Goal: Task Accomplishment & Management: Complete application form

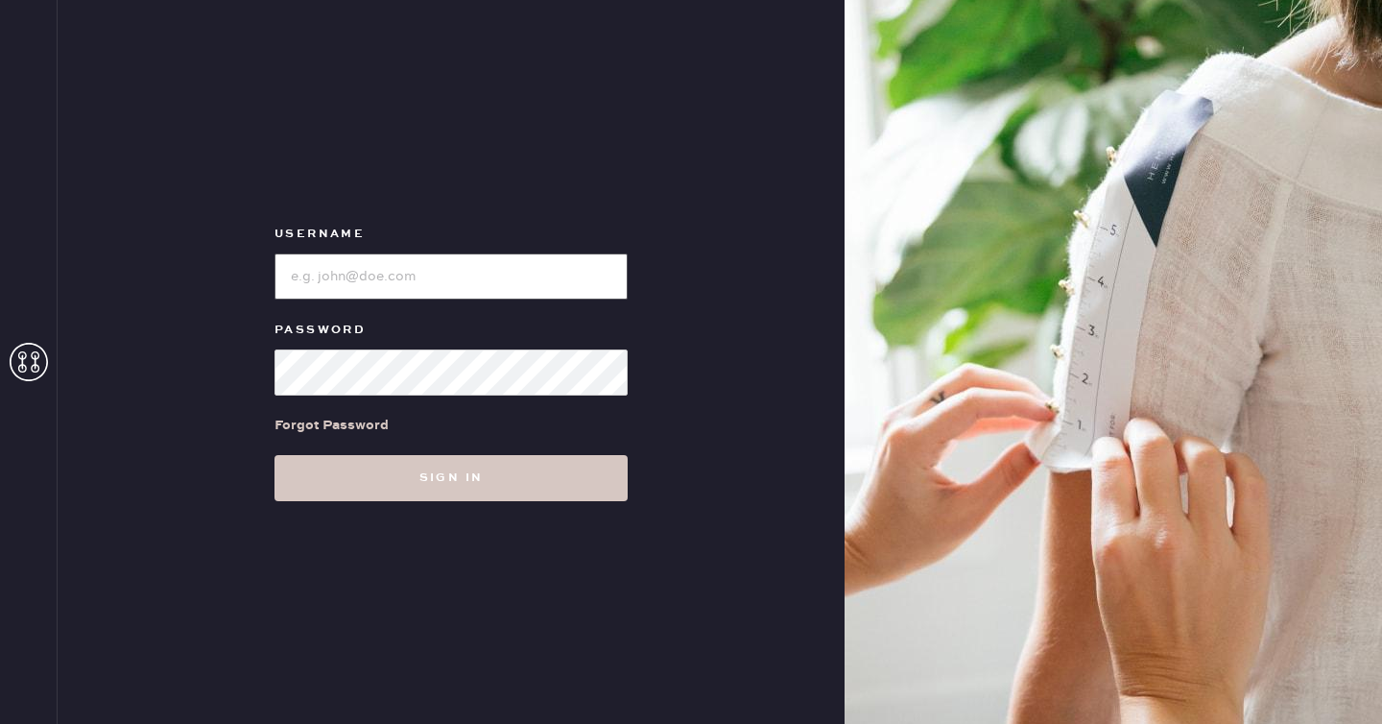
type input "reformationseattle"
click at [504, 501] on div "Username Password Forgot Password Sign in" at bounding box center [451, 362] width 787 height 724
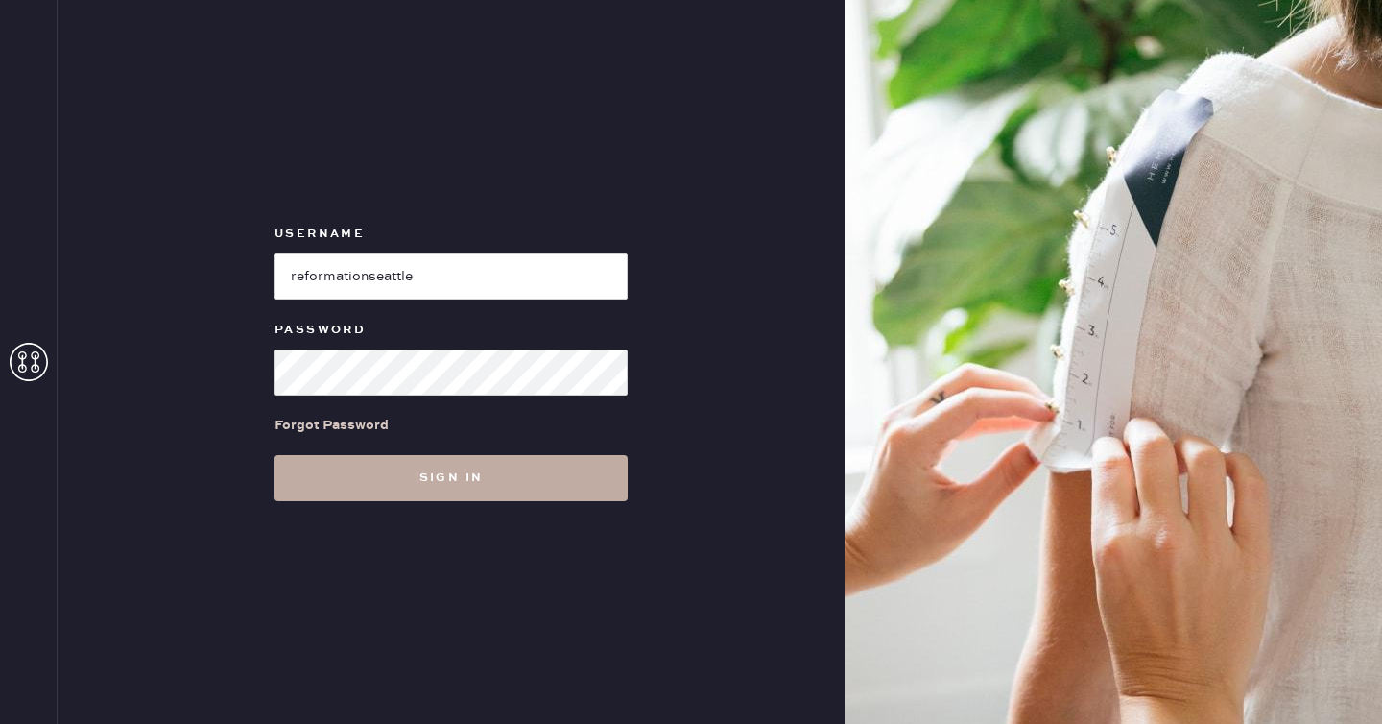
click at [503, 485] on button "Sign in" at bounding box center [451, 478] width 353 height 46
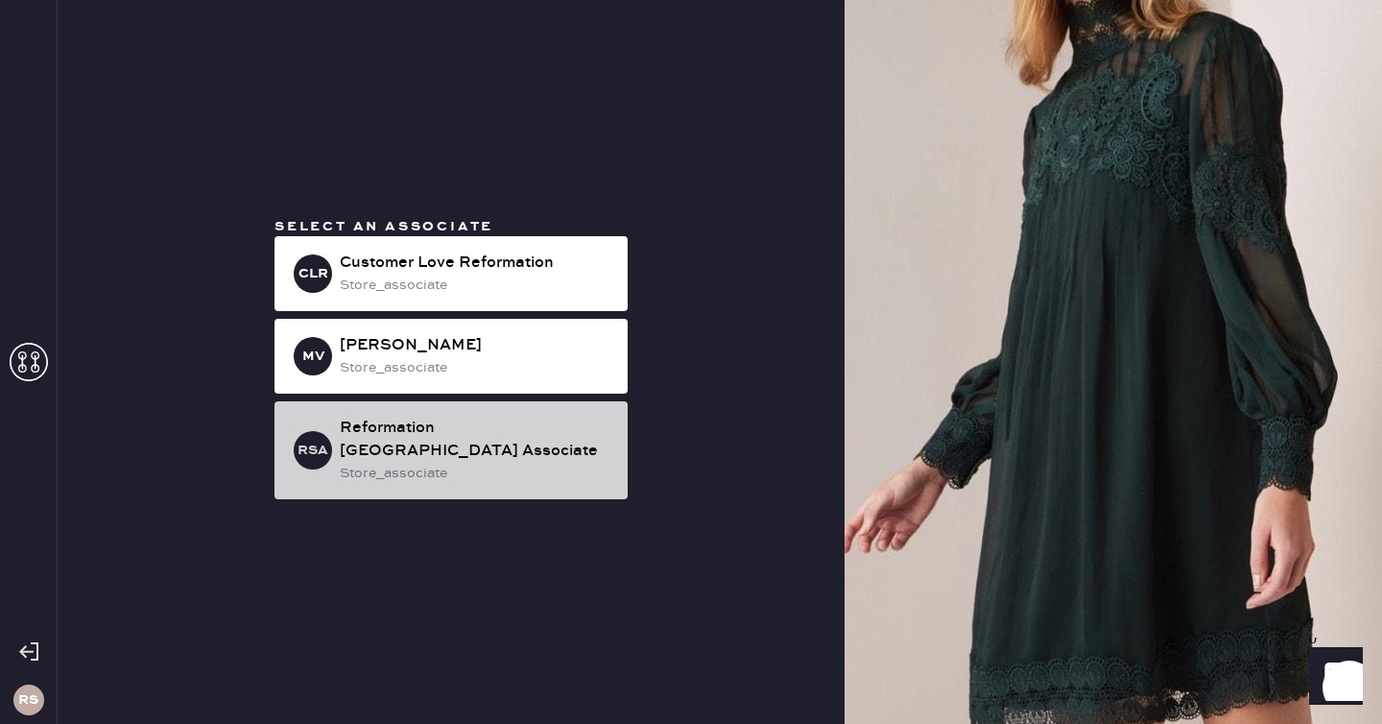
click at [479, 463] on div "store_associate" at bounding box center [476, 473] width 273 height 21
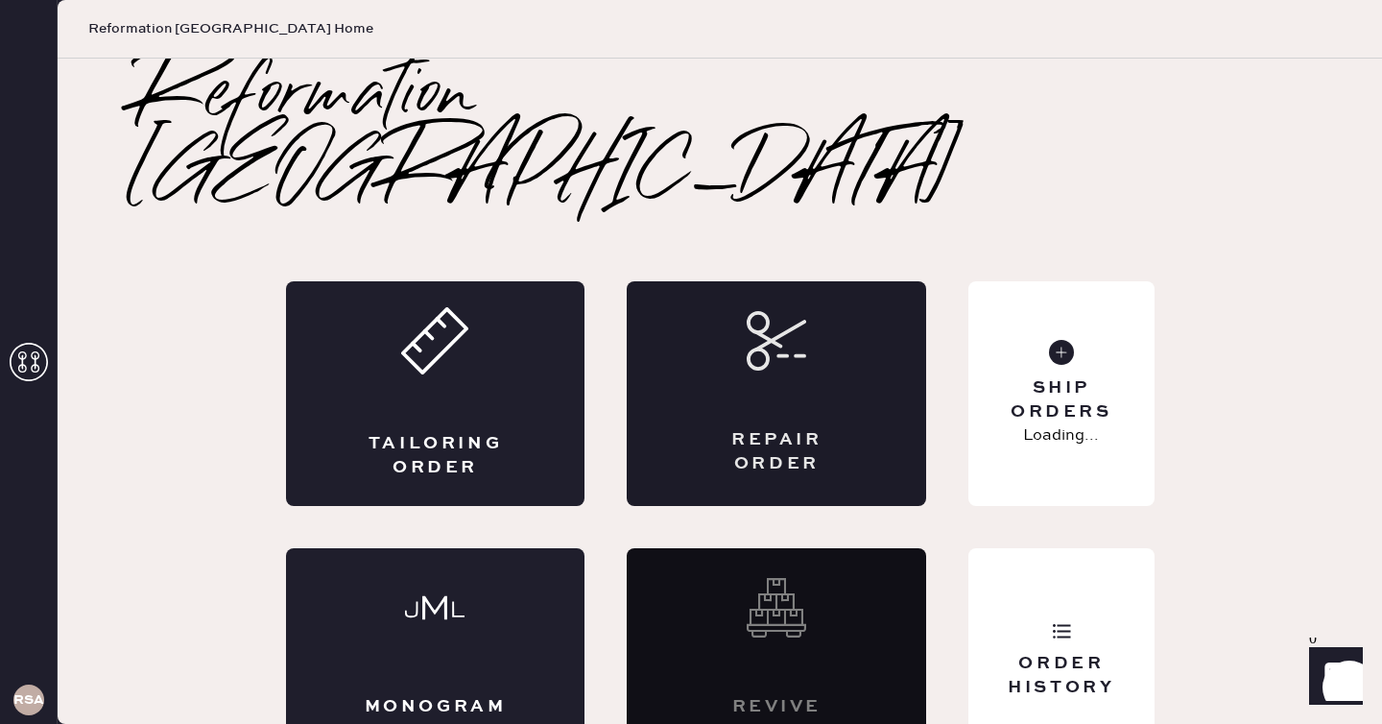
click at [746, 428] on div "Repair Order" at bounding box center [777, 452] width 146 height 48
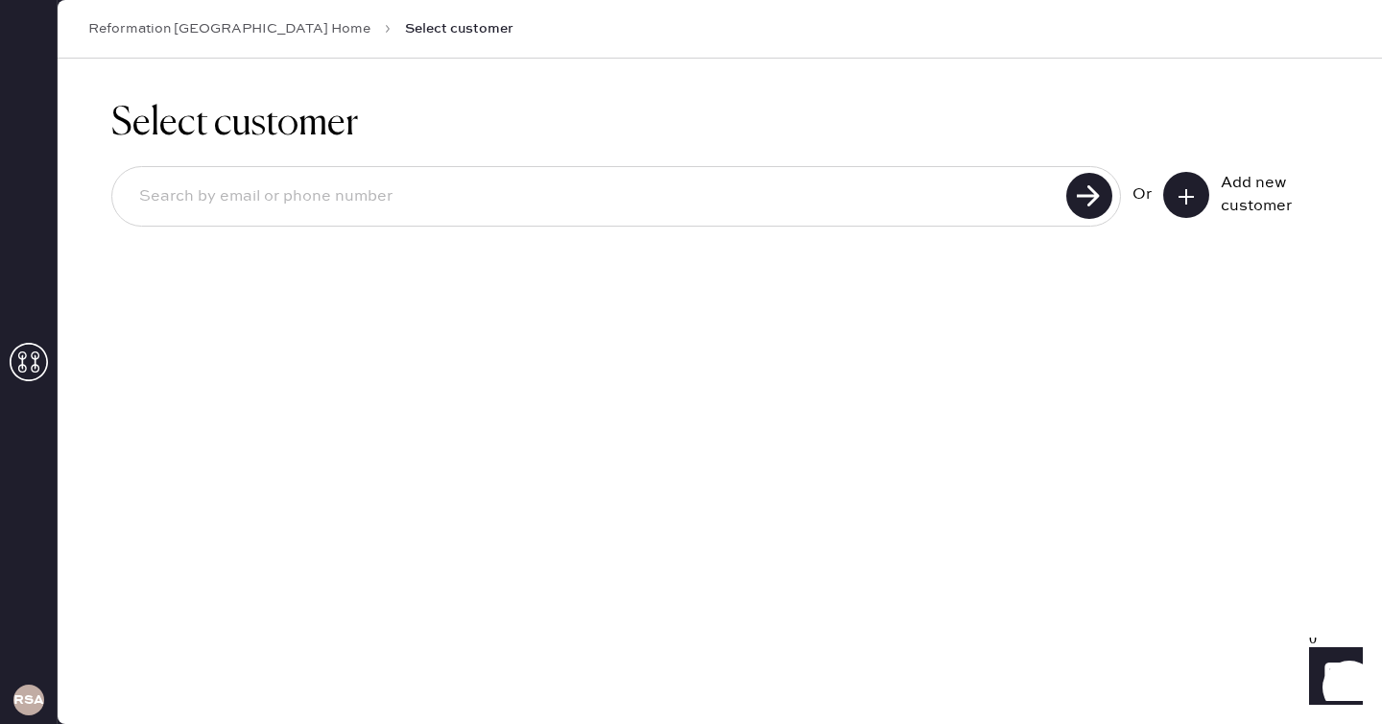
click at [1164, 204] on button at bounding box center [1186, 195] width 46 height 46
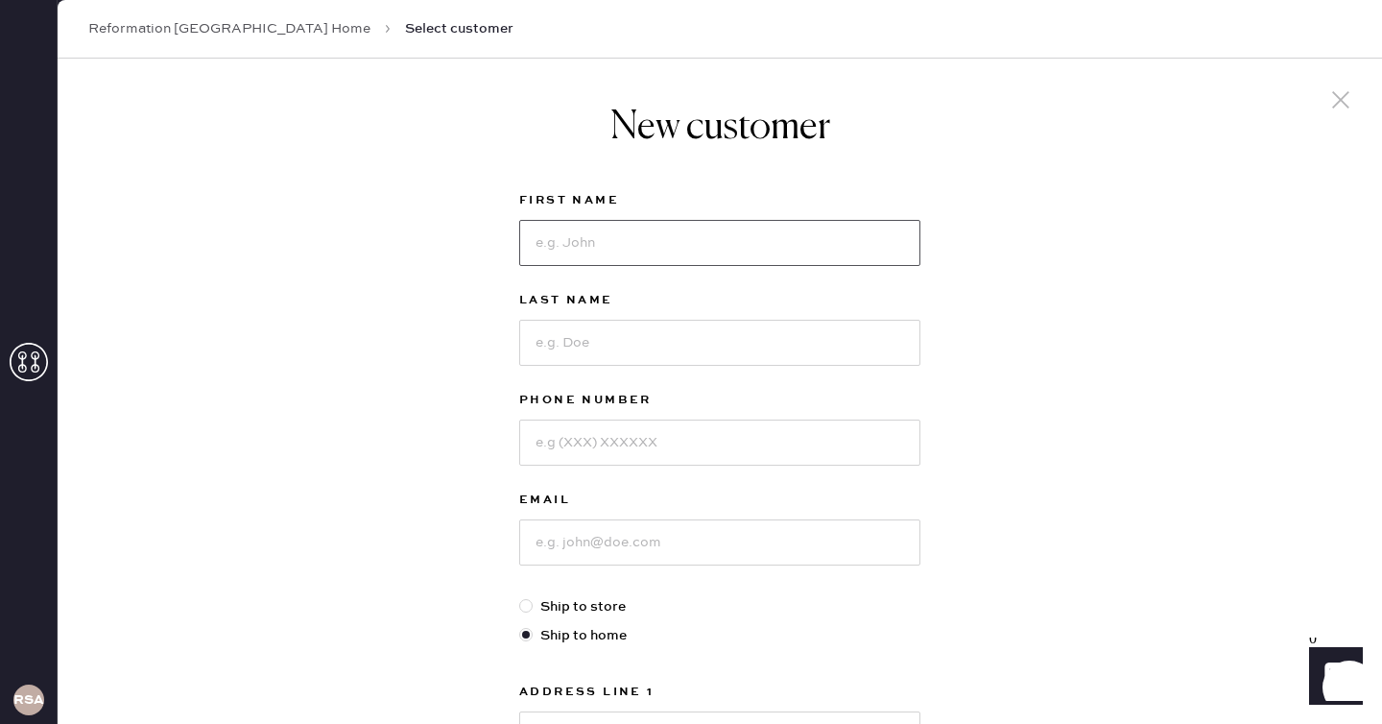
click at [739, 231] on input at bounding box center [719, 243] width 401 height 46
type input "[PERSON_NAME]"
click at [710, 435] on input at bounding box center [719, 443] width 401 height 46
click at [882, 539] on input at bounding box center [719, 542] width 401 height 46
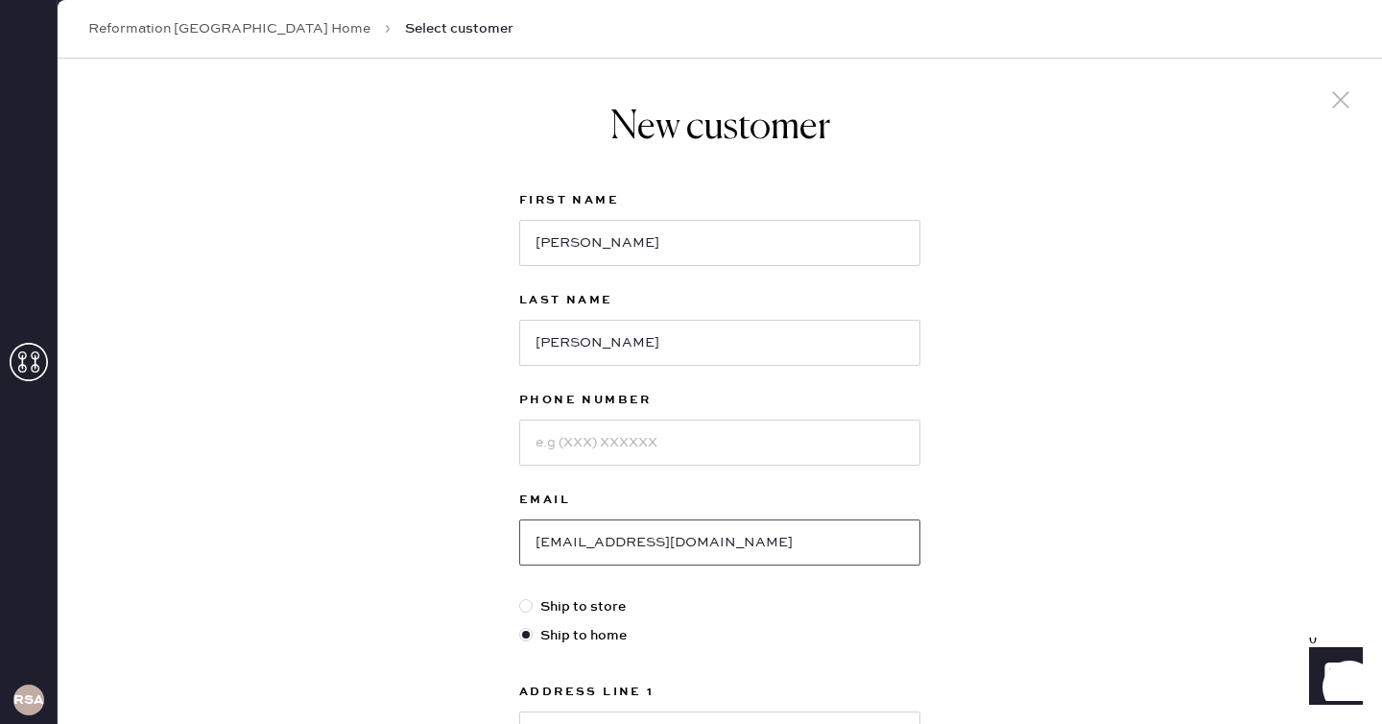
click at [551, 545] on input "[EMAIL_ADDRESS][DOMAIN_NAME]" at bounding box center [719, 542] width 401 height 46
type input "[EMAIL_ADDRESS][DOMAIN_NAME]"
click at [585, 431] on input at bounding box center [719, 443] width 401 height 46
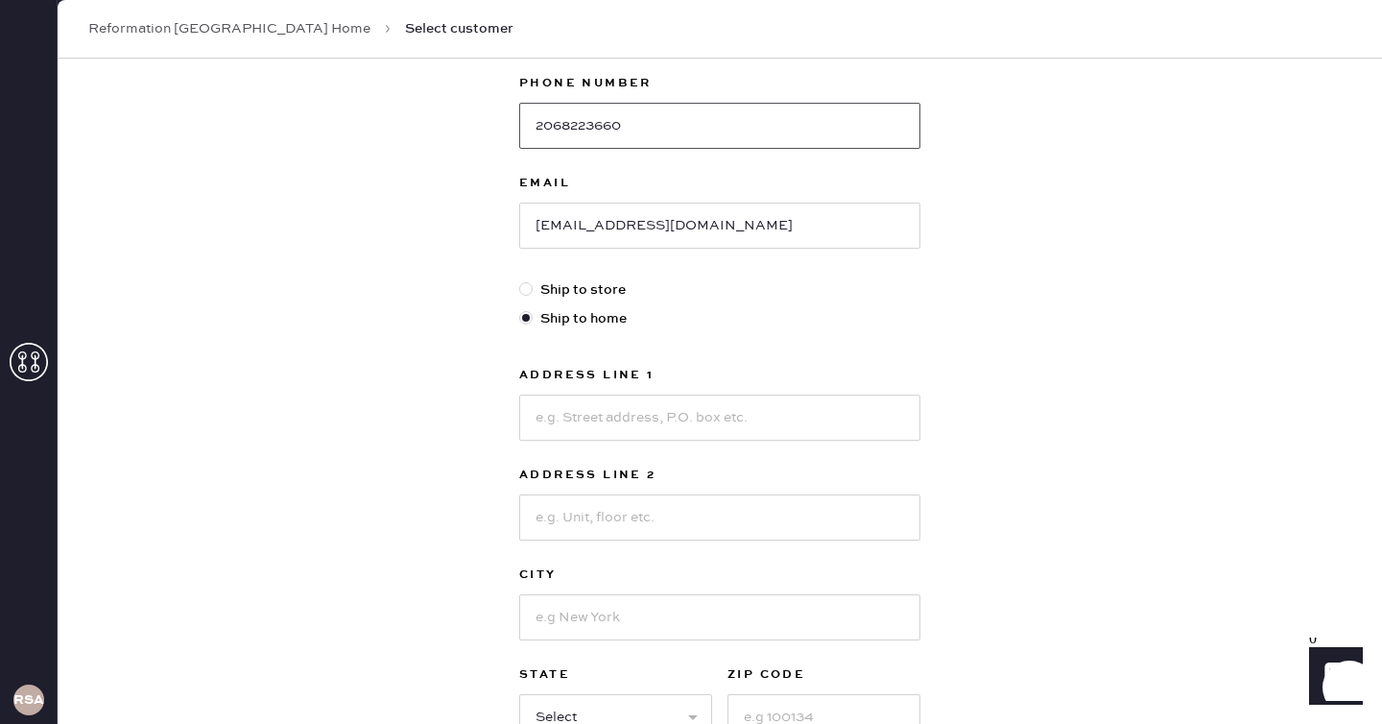
scroll to position [324, 0]
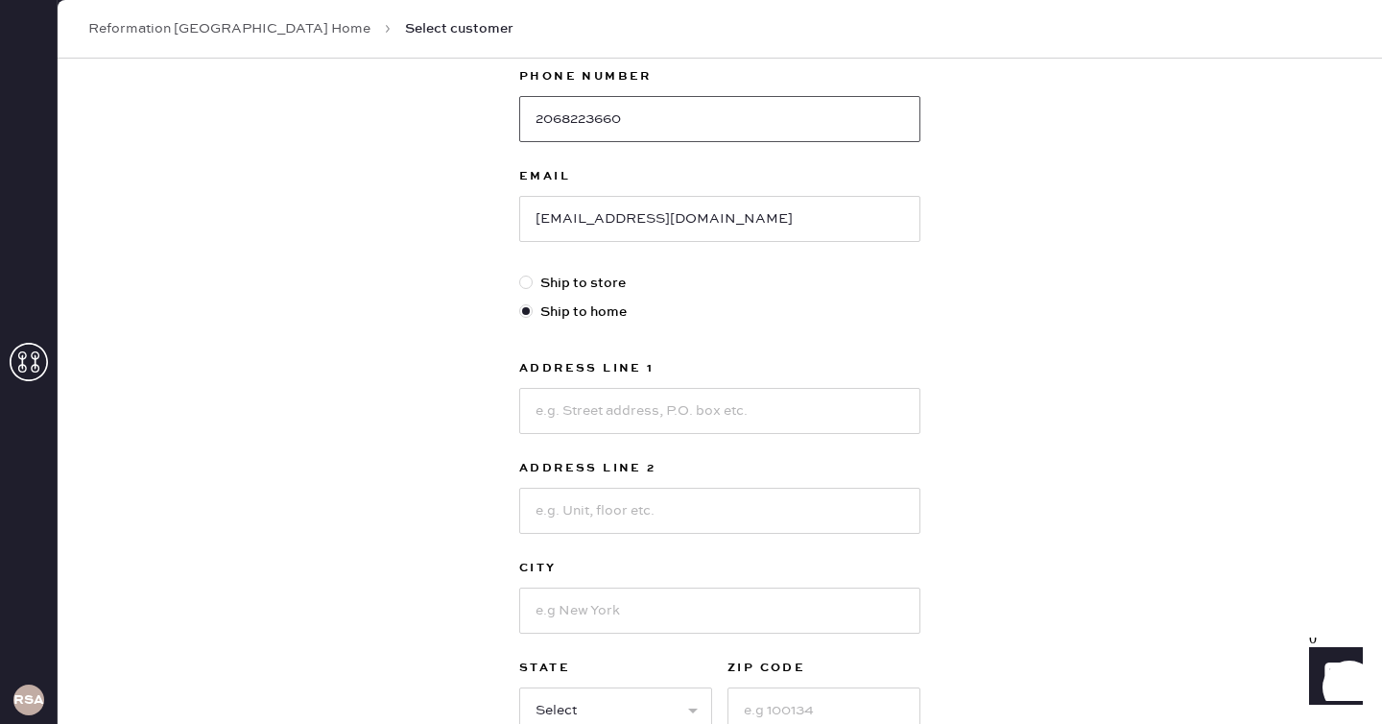
type input "2068223660"
click at [693, 414] on input at bounding box center [719, 411] width 401 height 46
type input "[STREET_ADDRESS]"
type input "Seatac"
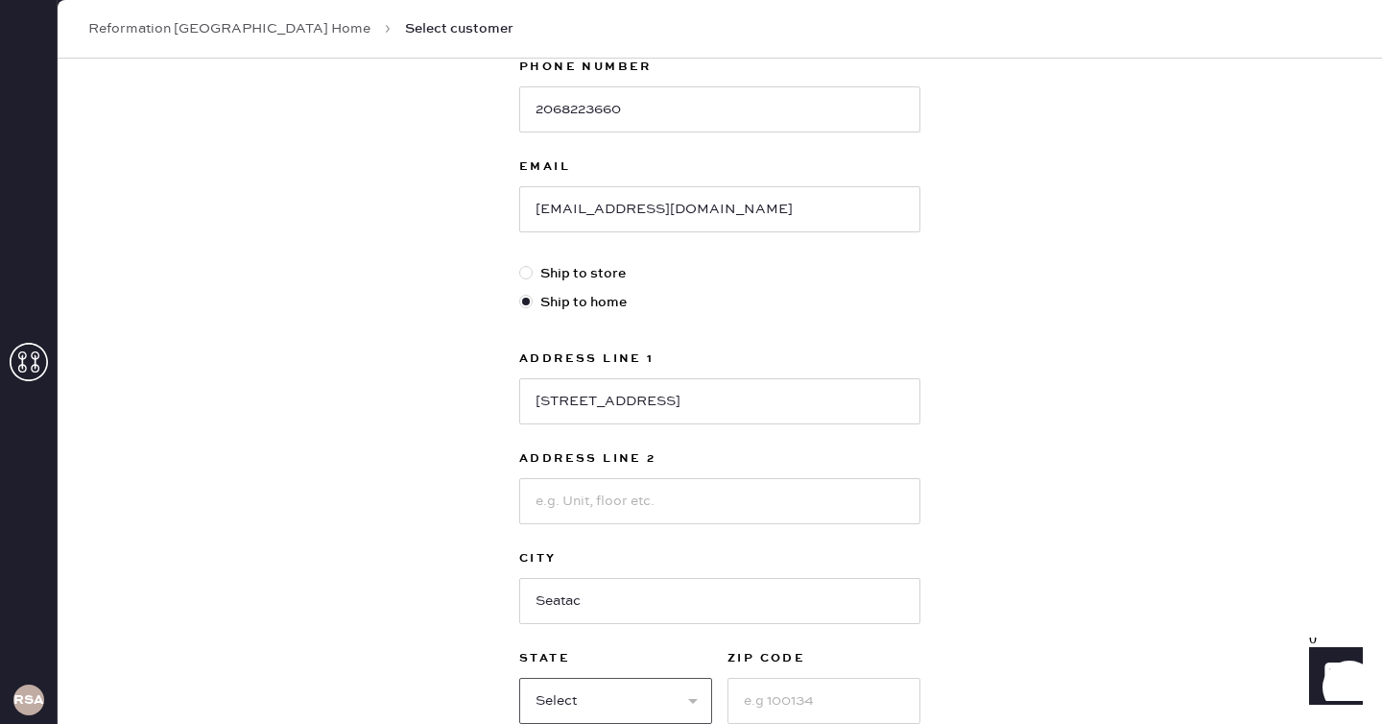
select select "WA"
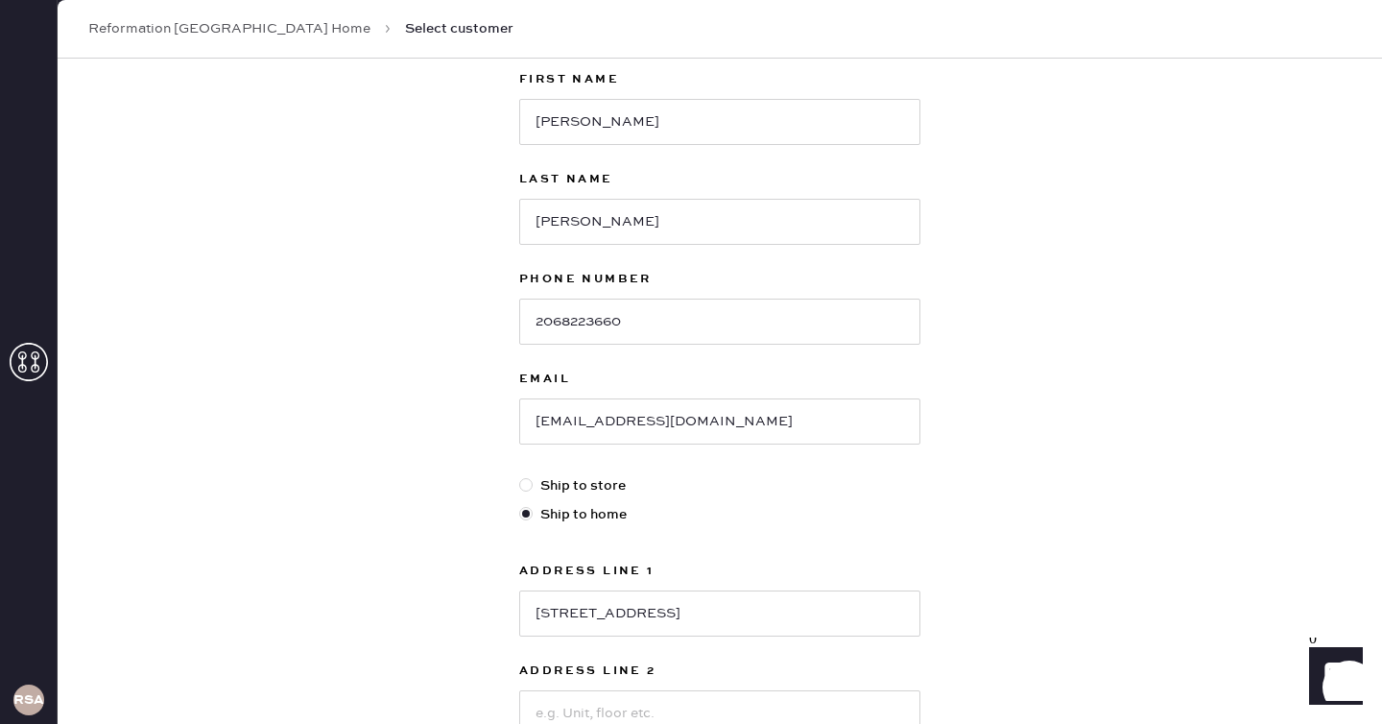
scroll to position [122, 0]
type input "98188"
click at [543, 123] on input "[PERSON_NAME]" at bounding box center [719, 121] width 401 height 46
type input "[PERSON_NAME]"
click at [1081, 261] on div "New customer First Name [PERSON_NAME] Last Name [PERSON_NAME] Phone Number [PHO…" at bounding box center [720, 532] width 1325 height 1190
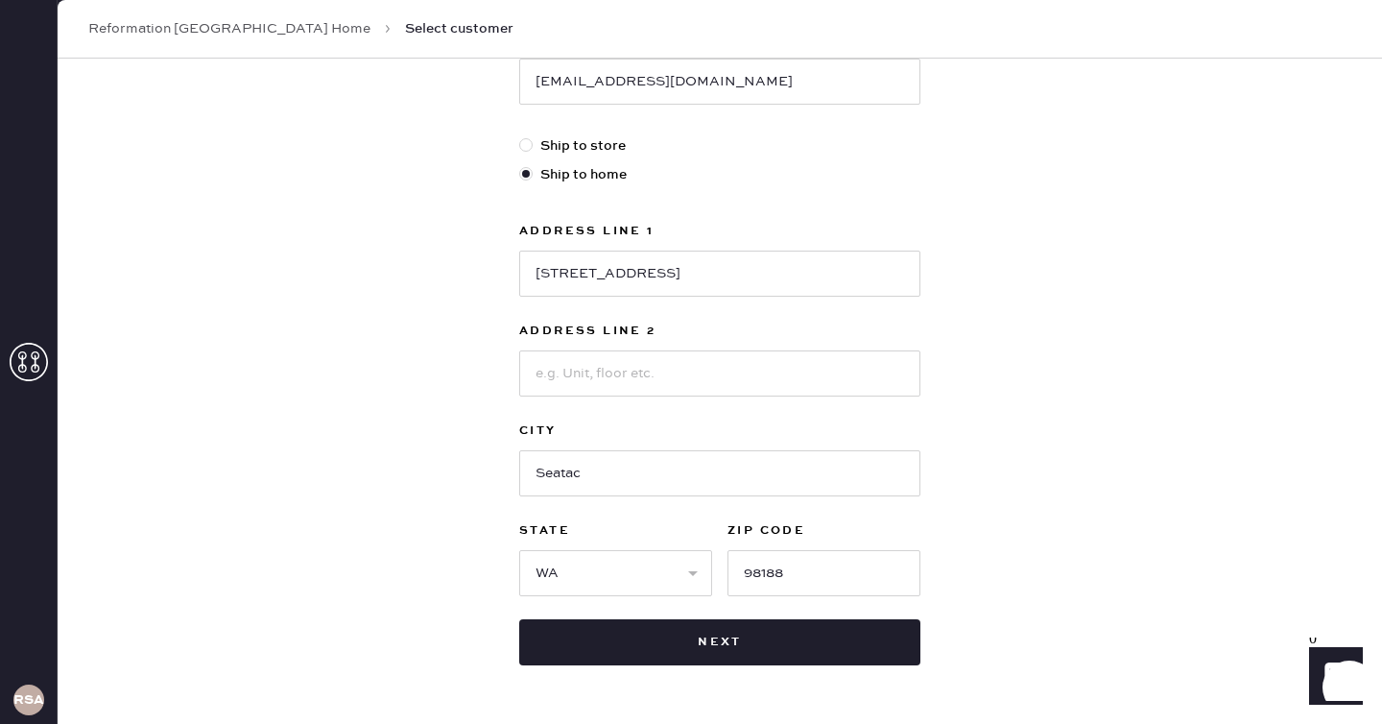
scroll to position [467, 0]
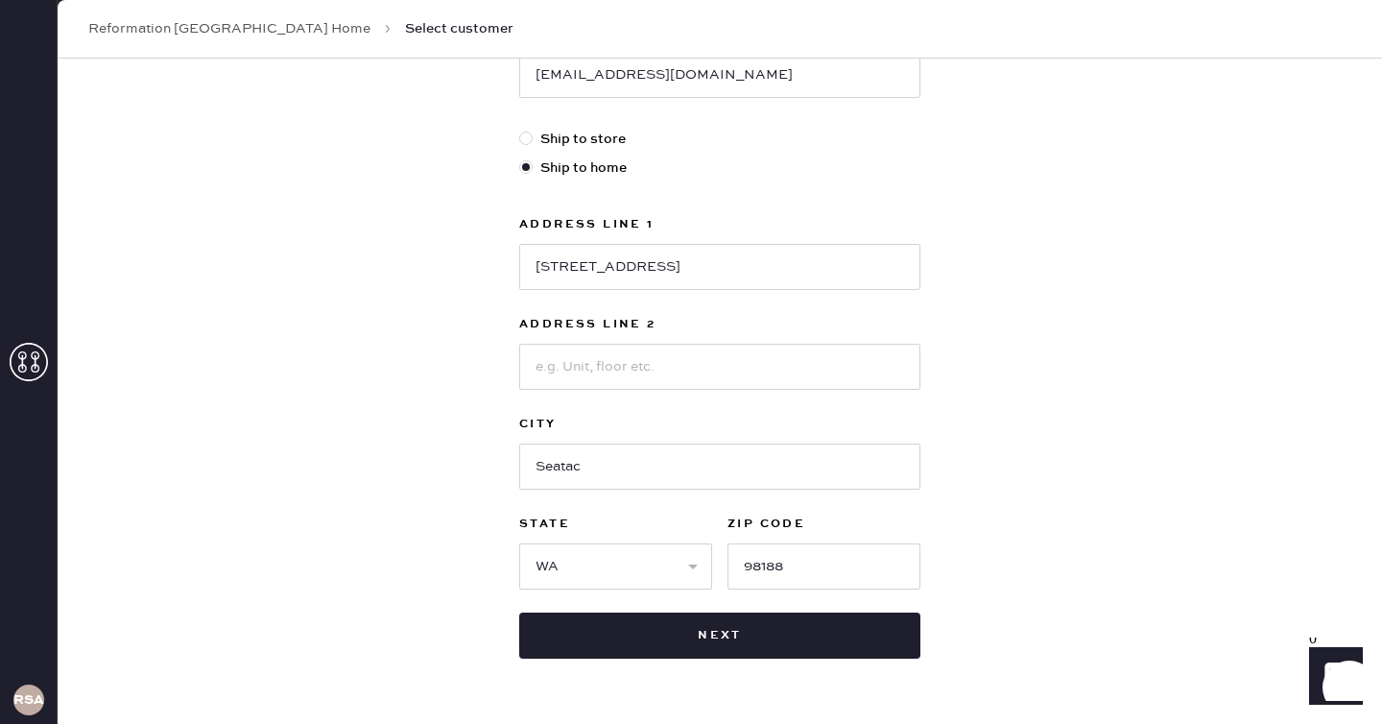
click at [820, 661] on div "New customer First Name [PERSON_NAME] Last Name [PERSON_NAME] Phone Number [PHO…" at bounding box center [720, 148] width 432 height 1114
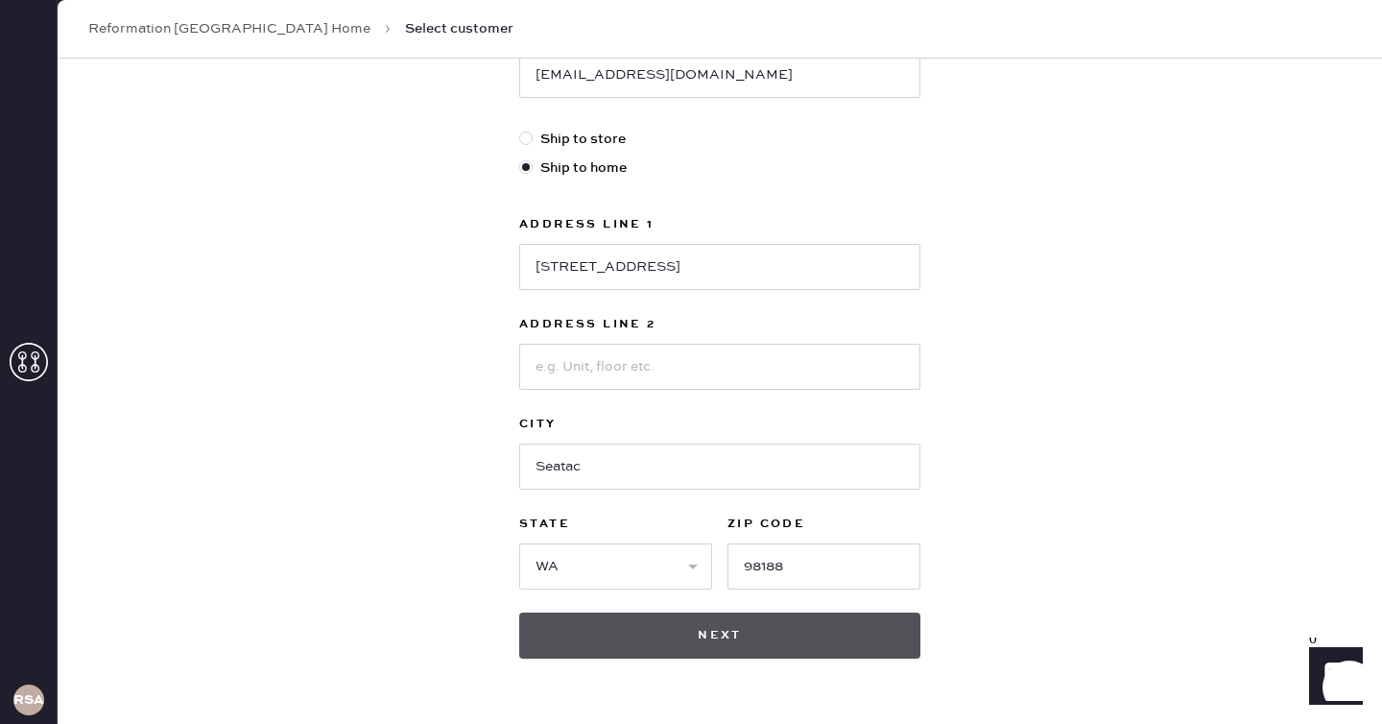
click at [820, 647] on button "Next" at bounding box center [719, 635] width 401 height 46
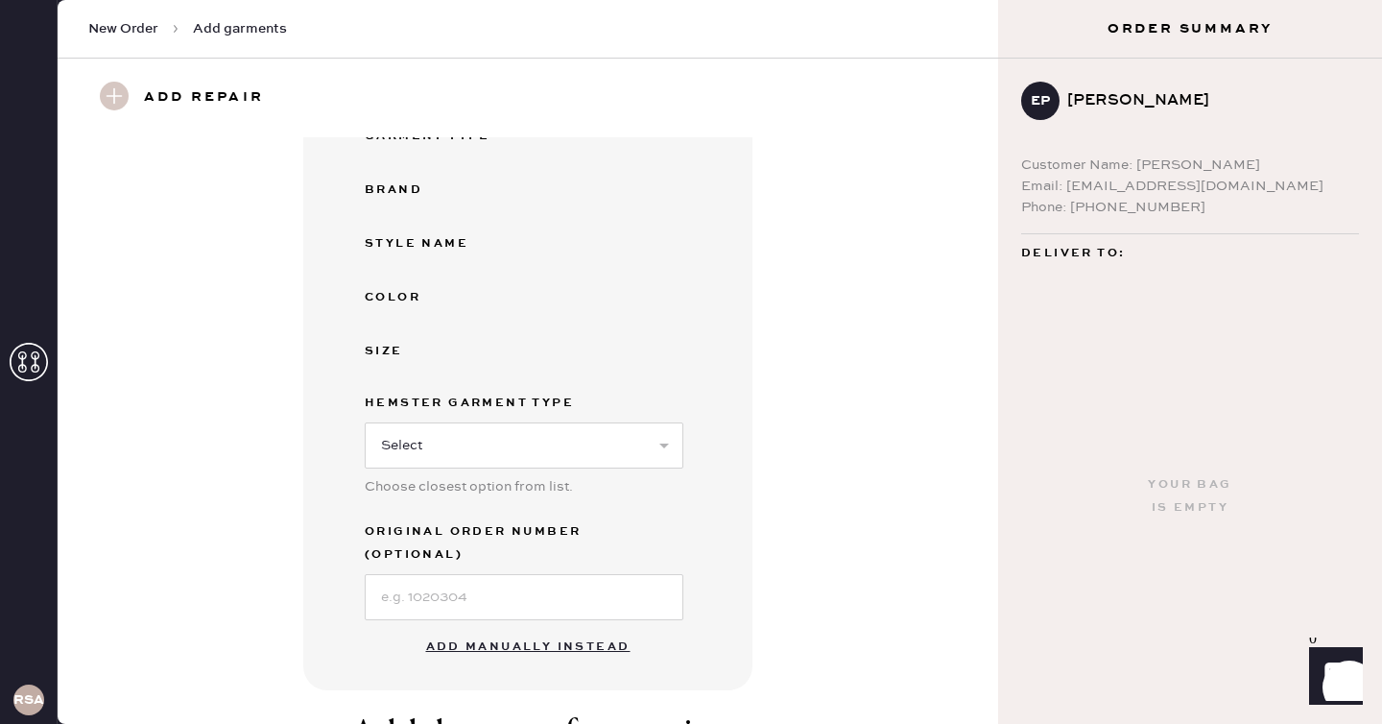
click at [515, 628] on button "Add manually instead" at bounding box center [529, 647] width 228 height 38
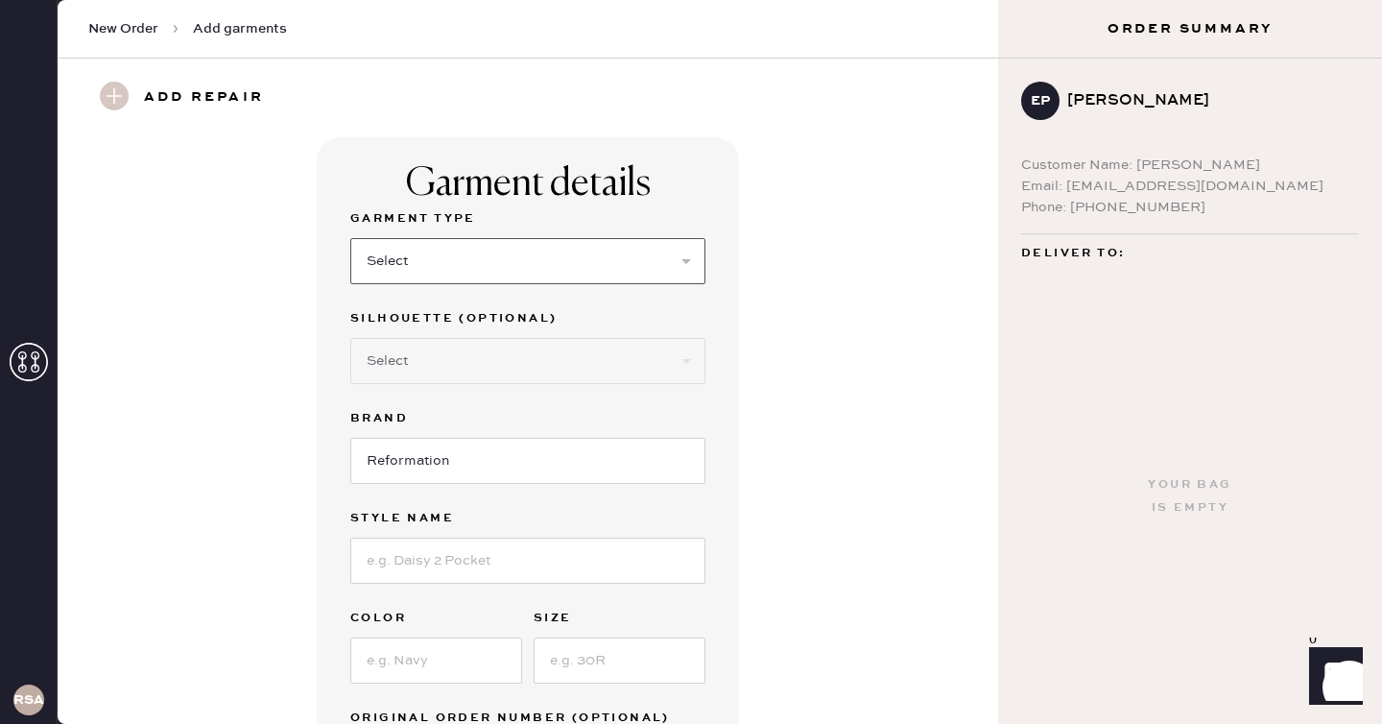
click at [489, 283] on select "Select Basic Skirt Jeans Leggings Pants Shorts Basic Sleeved Dress Basic Sleeve…" at bounding box center [527, 261] width 355 height 46
select select "6"
click at [350, 238] on select "Select Basic Skirt Jeans Leggings Pants Shorts Basic Sleeved Dress Basic Sleeve…" at bounding box center [527, 261] width 355 height 46
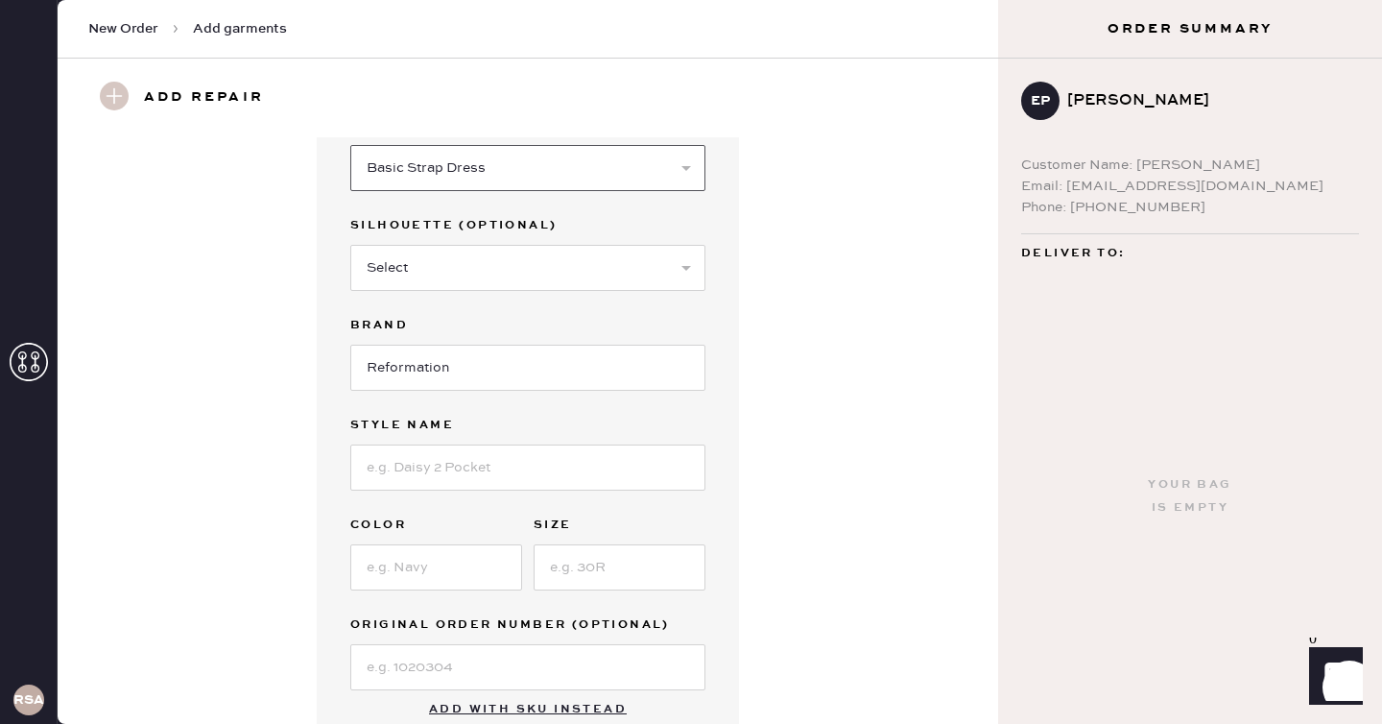
scroll to position [111, 0]
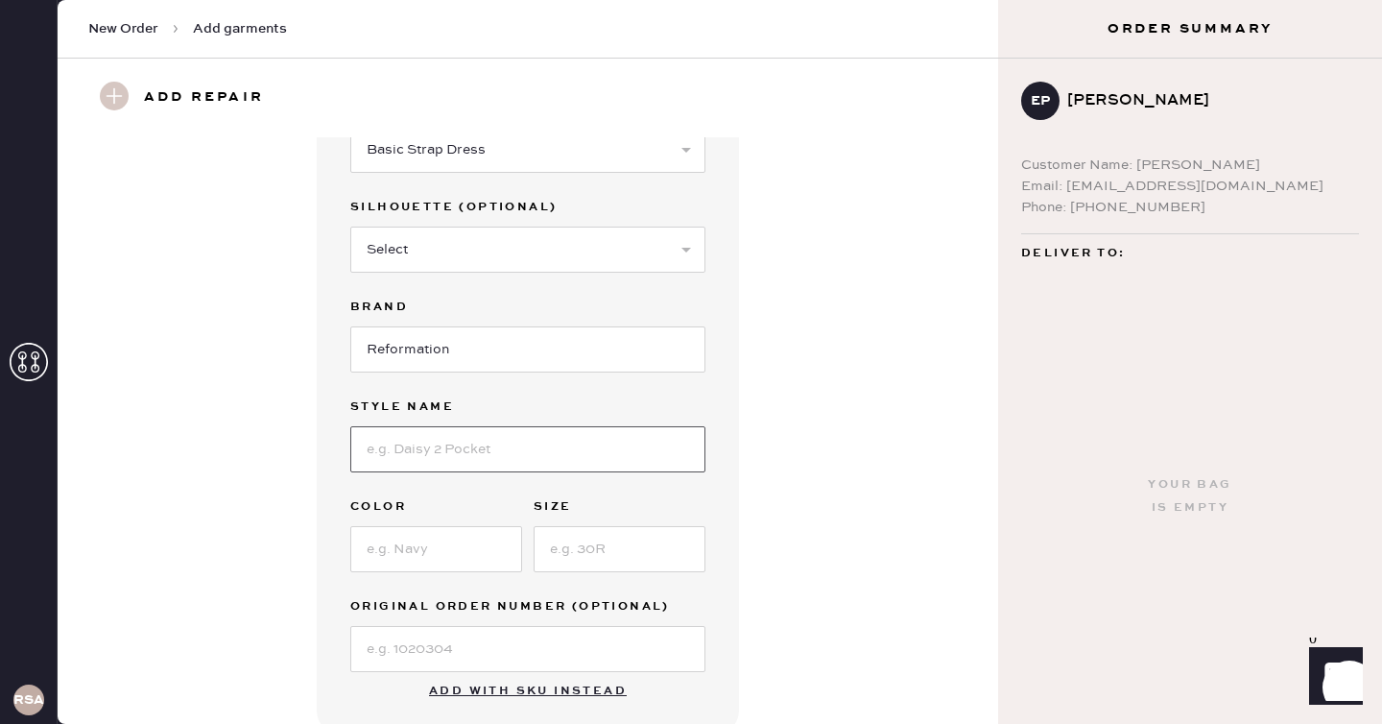
click at [499, 439] on input at bounding box center [527, 449] width 355 height 46
type input "Catana Dress"
type input "Pergola"
type input "2"
click at [769, 622] on div "Garment details Garment Type Select Basic Skirt Jeans Leggings Pants Shorts Bas…" at bounding box center [528, 380] width 872 height 708
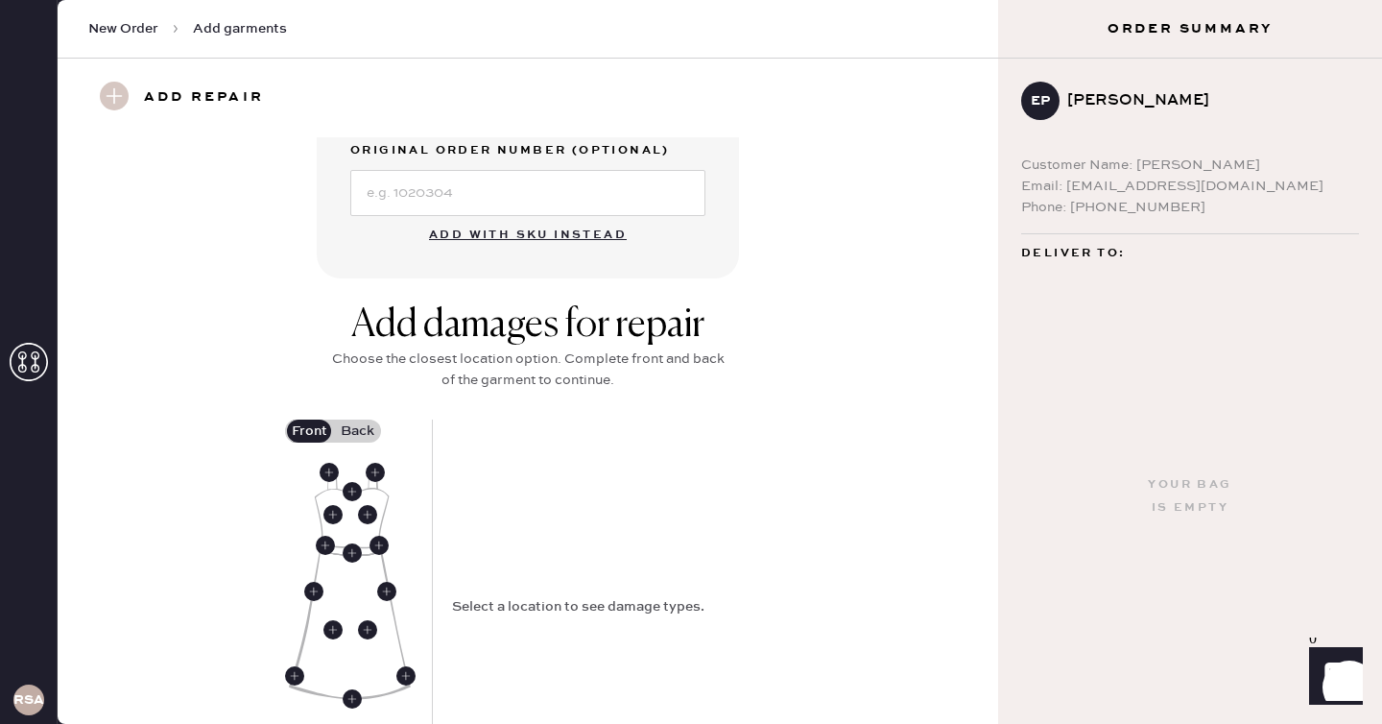
scroll to position [612, 0]
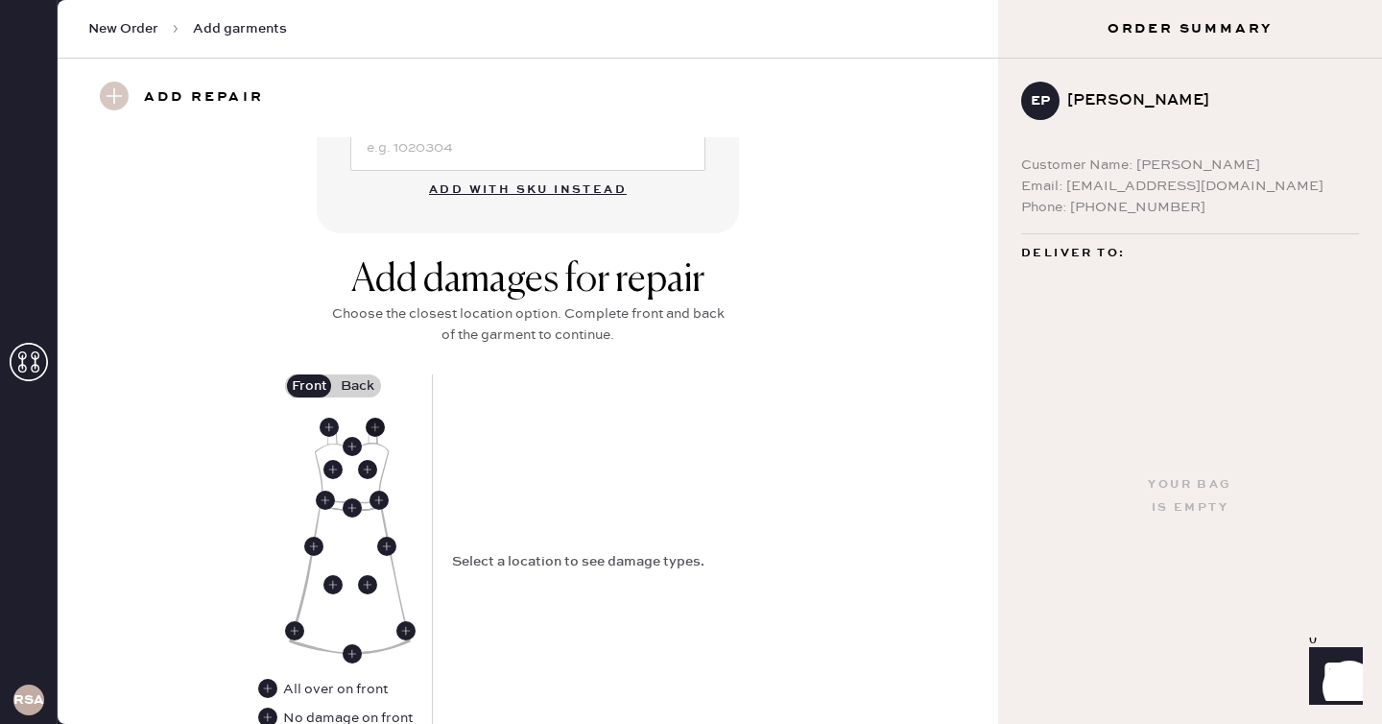
click at [375, 431] on use at bounding box center [375, 427] width 19 height 19
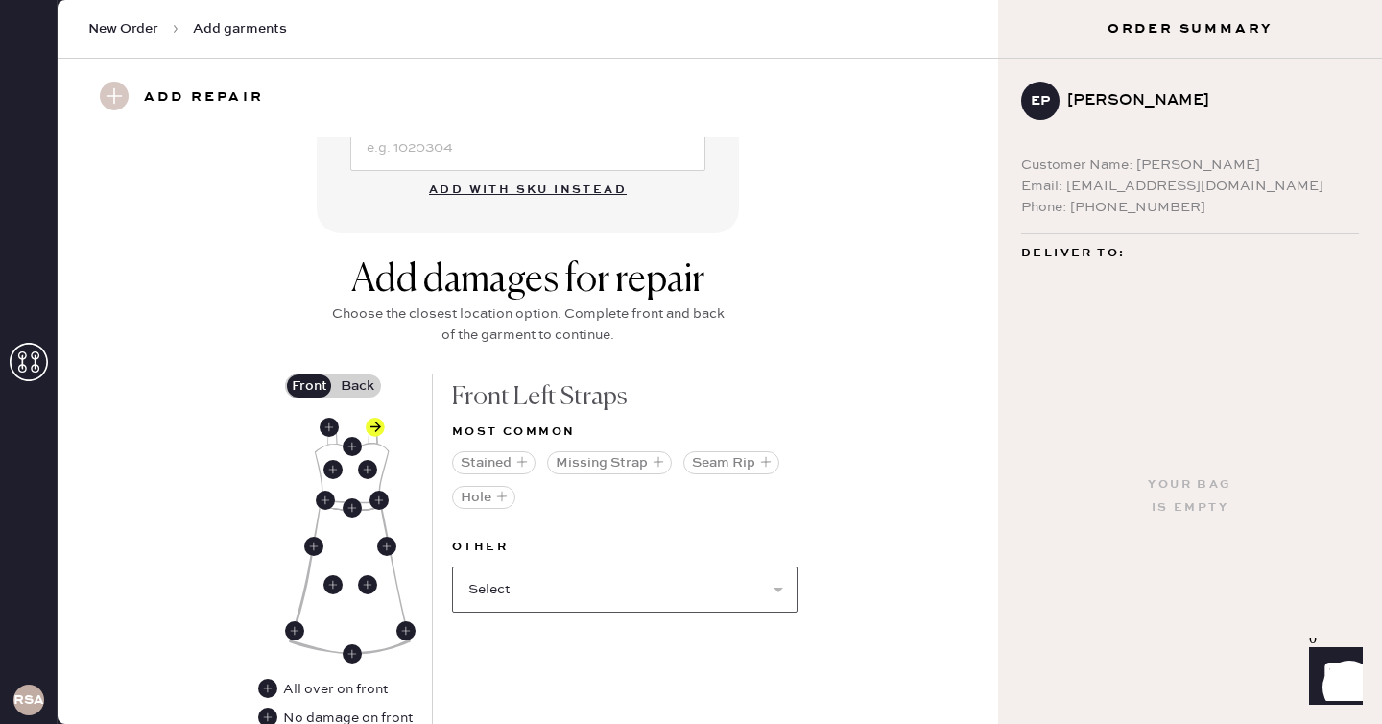
click at [671, 589] on select "Select Broken / Ripped Hem Broken Beads Broken Belt Loop Broken Button Broken C…" at bounding box center [625, 589] width 346 height 46
select select "1668"
click at [452, 566] on select "Select Broken / Ripped Hem Broken Beads Broken Belt Loop Broken Button Broken C…" at bounding box center [625, 589] width 346 height 46
select select
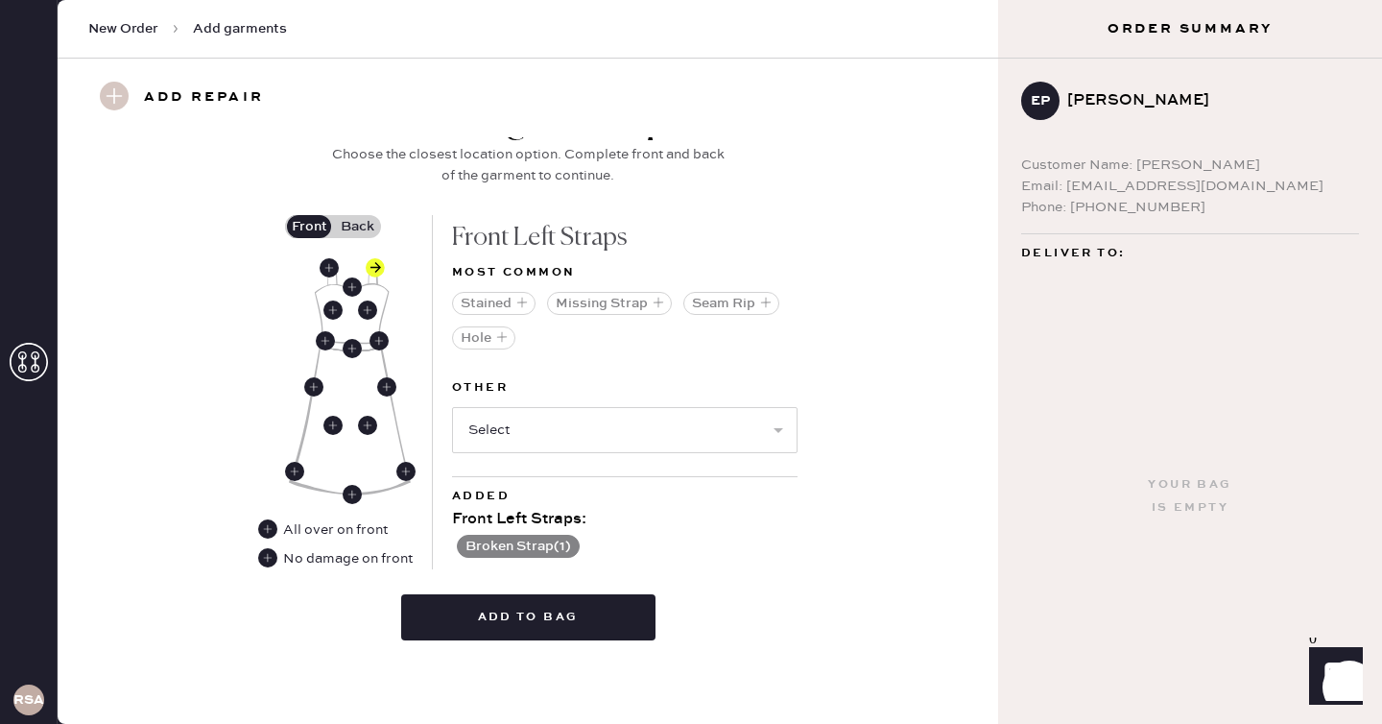
click at [372, 222] on label "Back" at bounding box center [357, 226] width 48 height 23
click at [357, 227] on input "Back" at bounding box center [357, 227] width 0 height 0
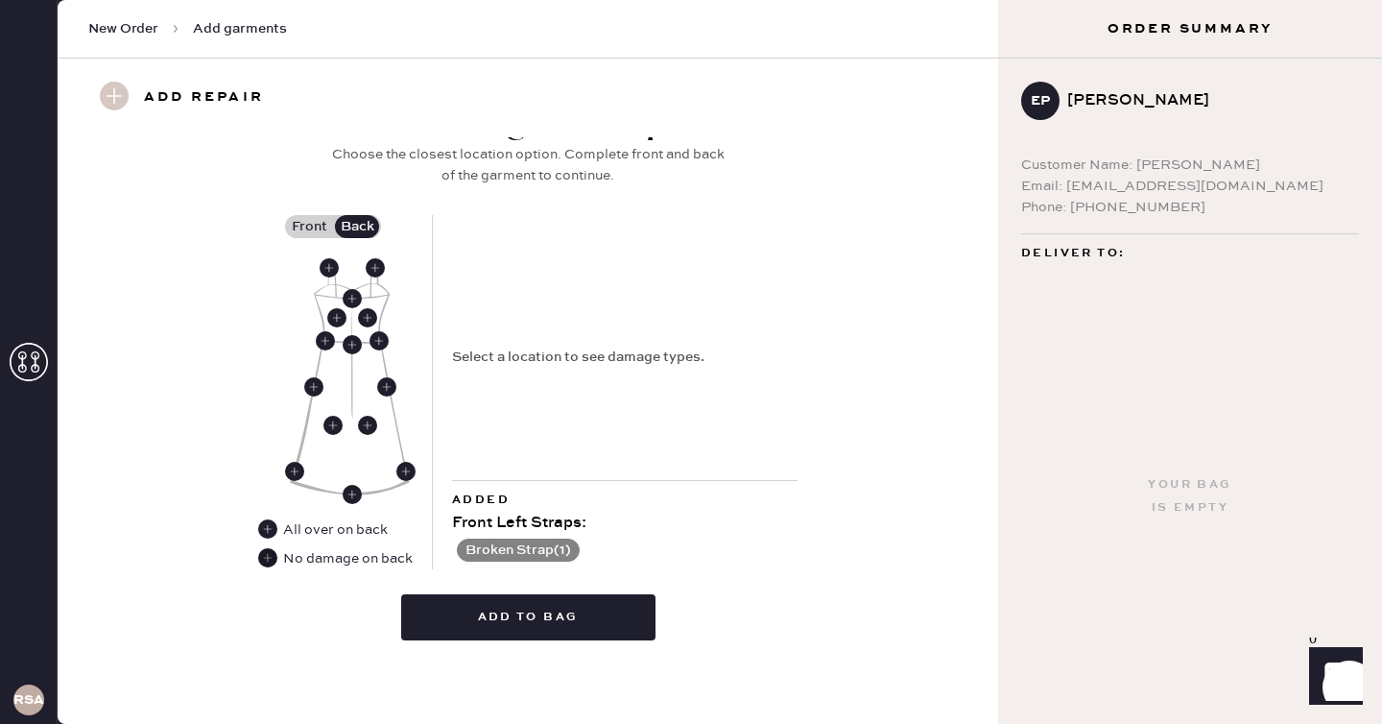
click at [269, 562] on use at bounding box center [267, 557] width 19 height 19
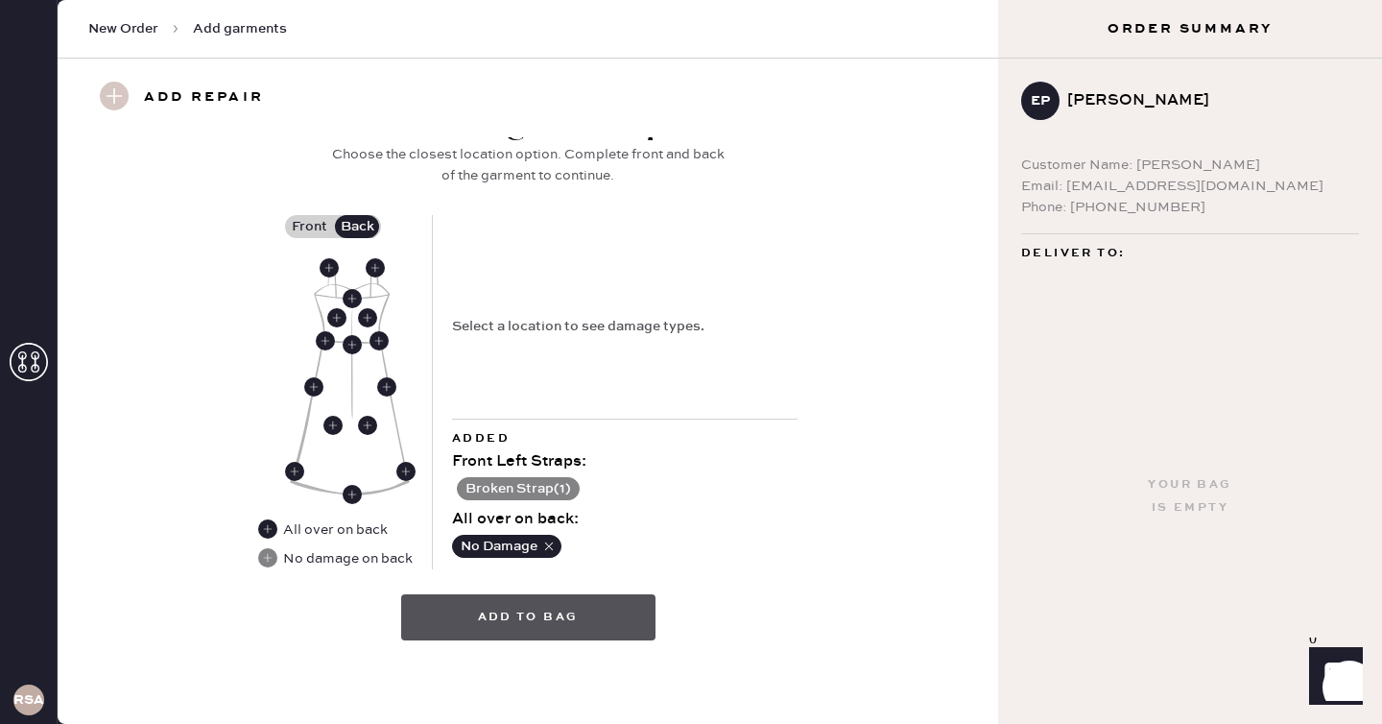
click at [555, 610] on button "Add to bag" at bounding box center [528, 617] width 254 height 46
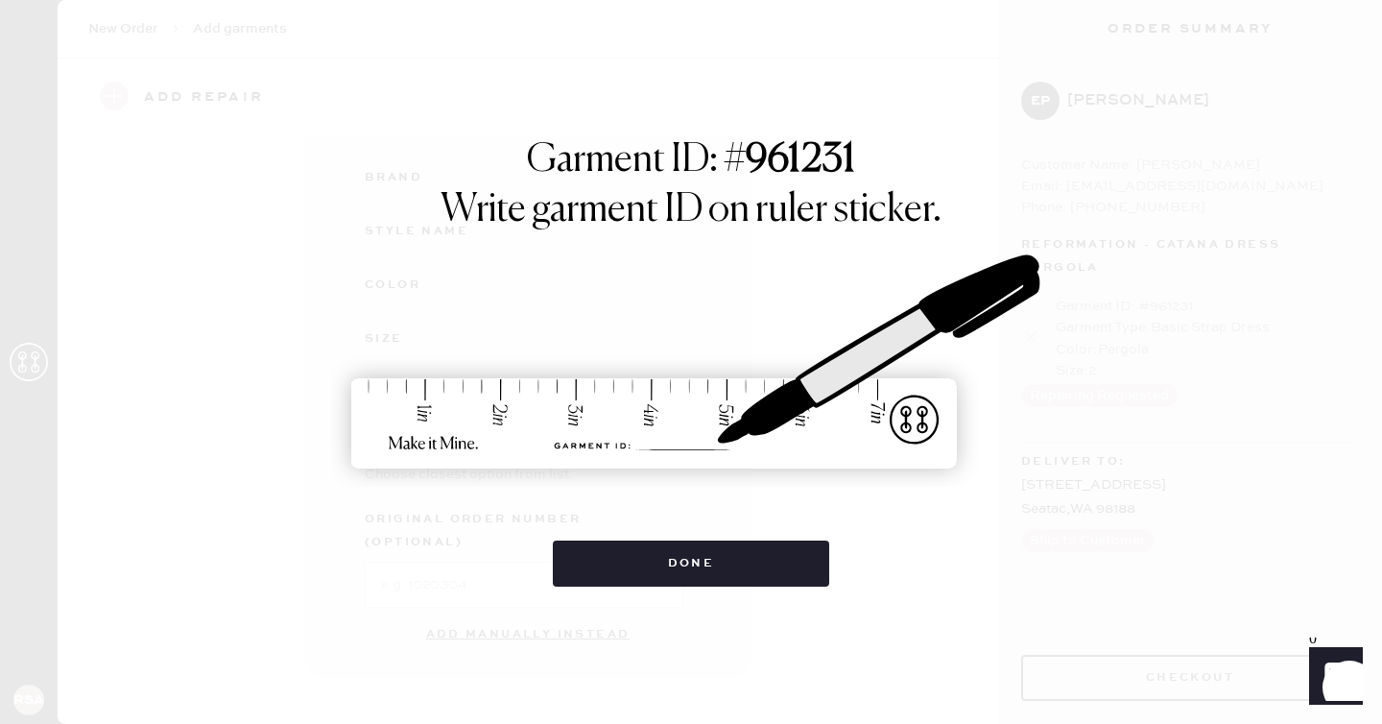
scroll to position [221, 0]
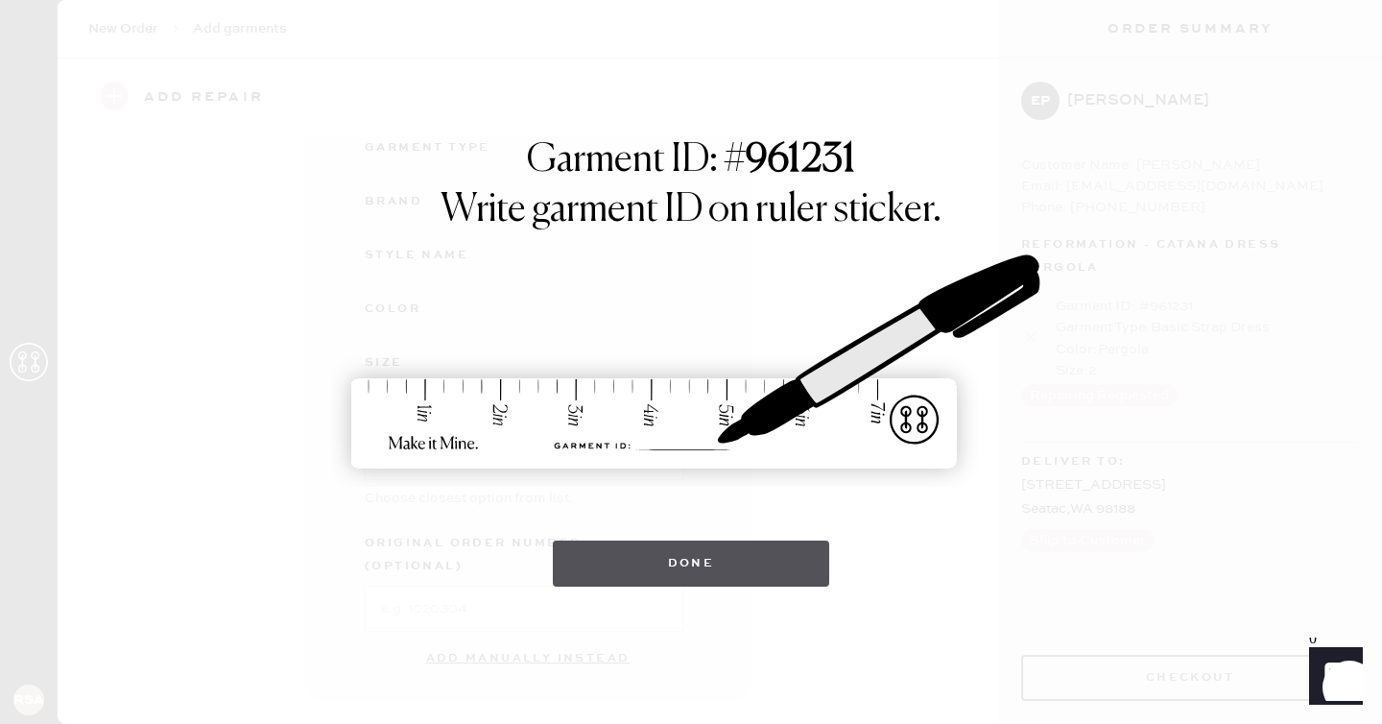
click at [715, 551] on button "Done" at bounding box center [691, 563] width 277 height 46
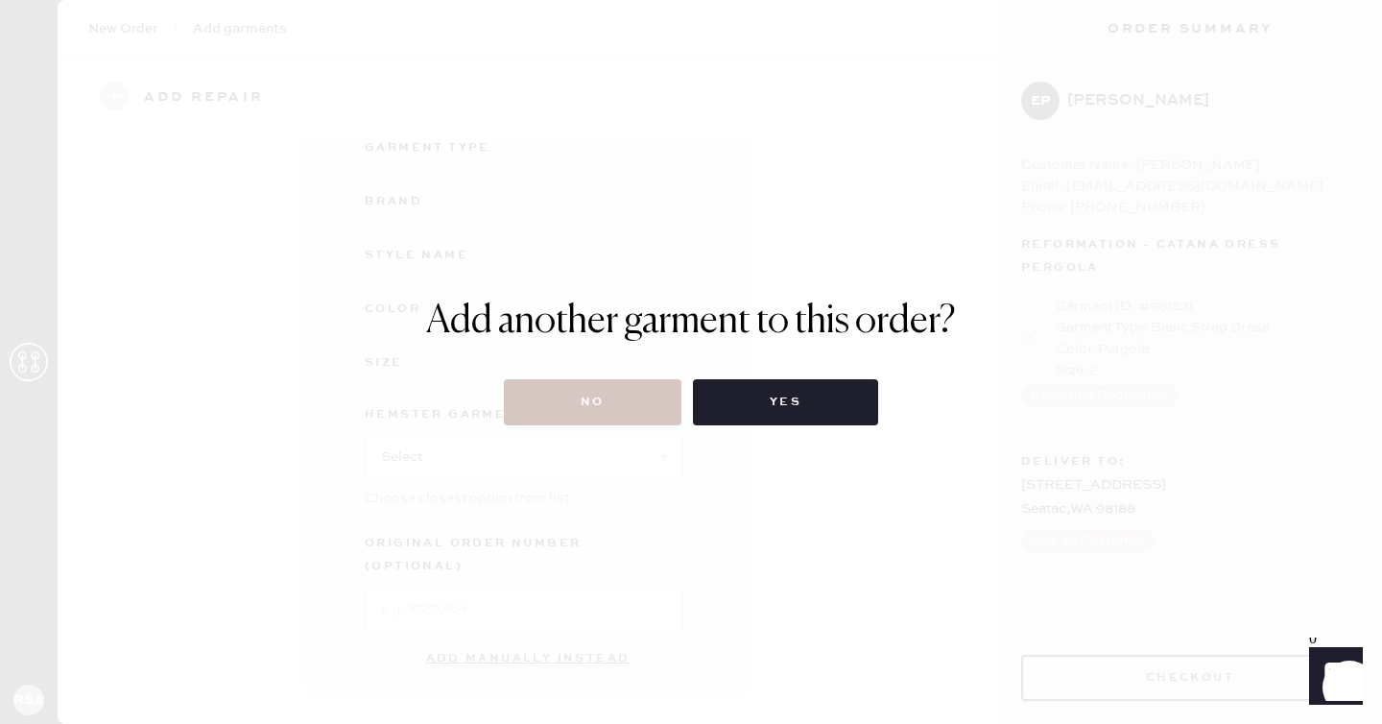
click at [579, 378] on div "Add another garment to this order? No Yes" at bounding box center [691, 362] width 530 height 127
click at [581, 392] on button "No" at bounding box center [593, 402] width 178 height 46
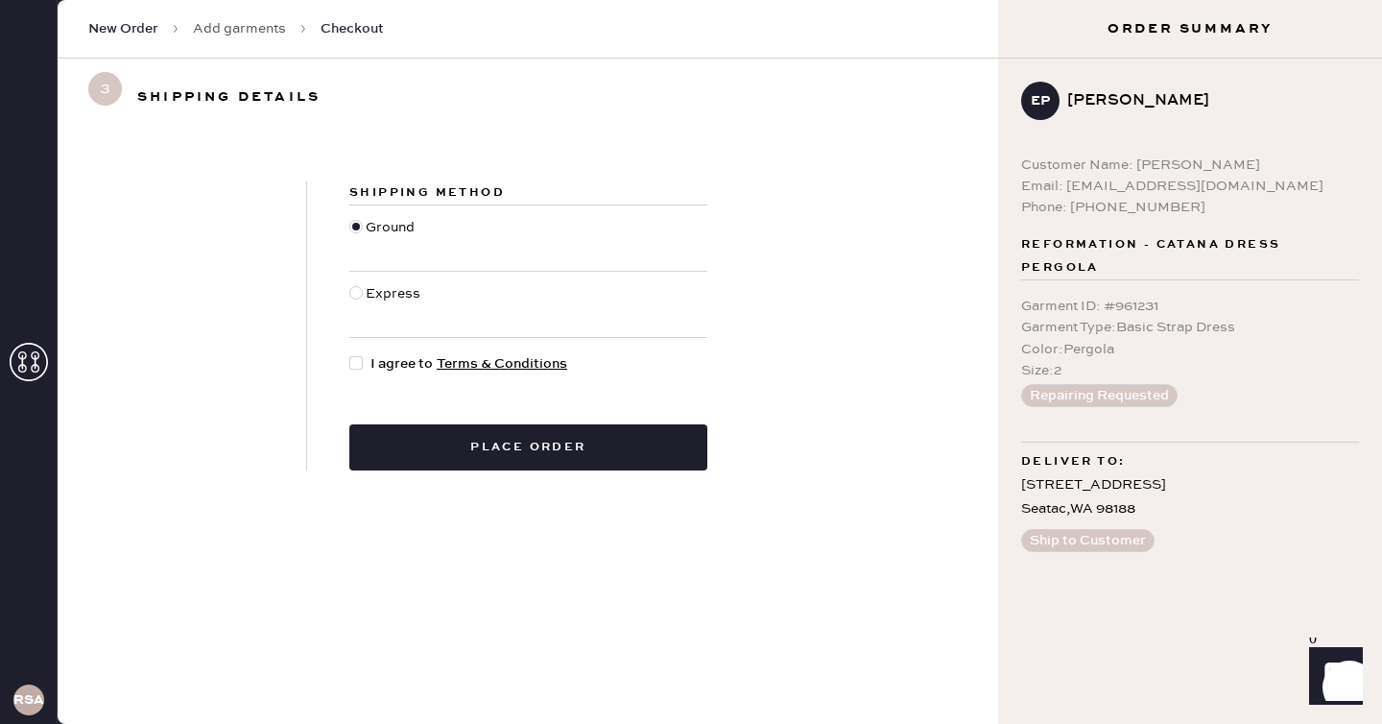
click at [366, 381] on div "Shipping Method Ground Express I agree to Terms & Conditions Place order" at bounding box center [528, 325] width 443 height 289
click at [365, 368] on div at bounding box center [359, 363] width 21 height 21
click at [350, 354] on input "I agree to Terms & Conditions" at bounding box center [349, 353] width 1 height 1
checkbox input "true"
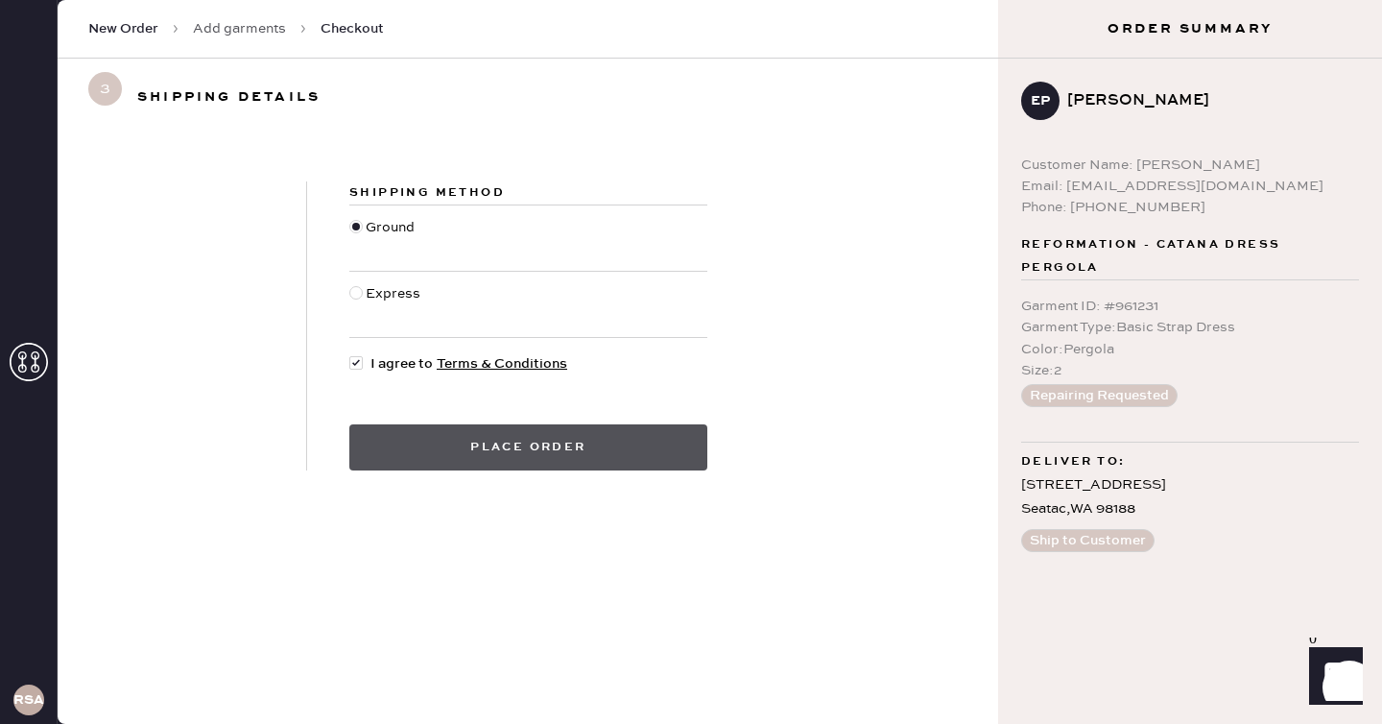
click at [372, 450] on button "Place order" at bounding box center [528, 447] width 358 height 46
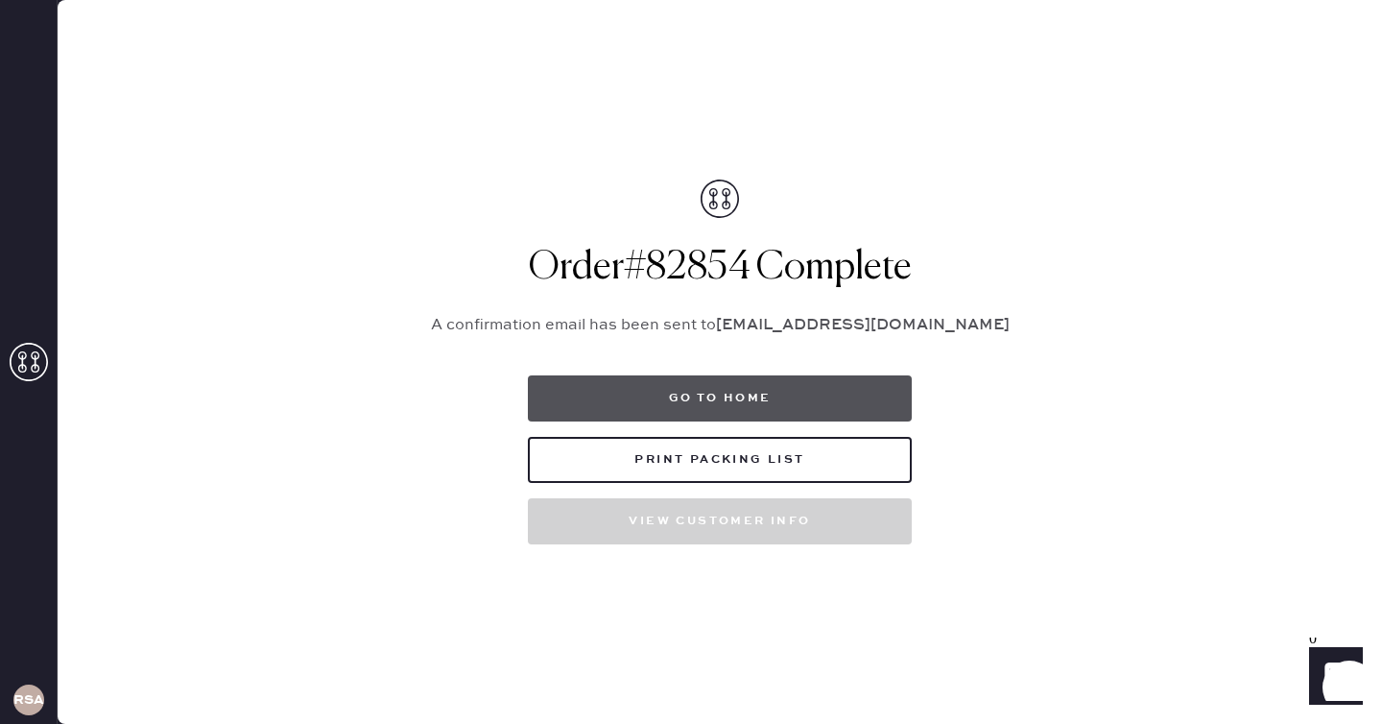
click at [645, 403] on button "Go to home" at bounding box center [720, 398] width 384 height 46
